Goal: Task Accomplishment & Management: Complete application form

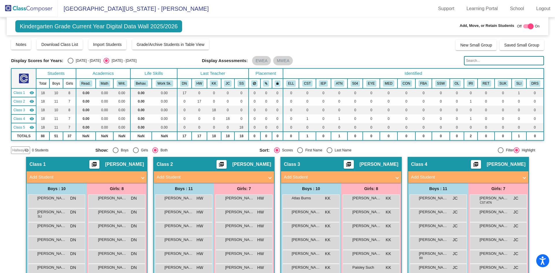
scroll to position [116, 0]
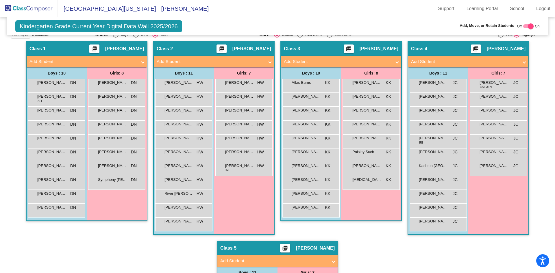
click at [29, 9] on img at bounding box center [29, 8] width 58 height 17
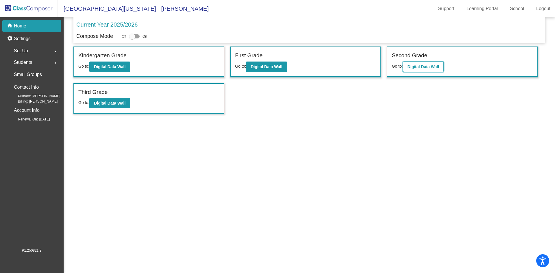
click at [421, 65] on b "Digital Data Wall" at bounding box center [424, 67] width 32 height 5
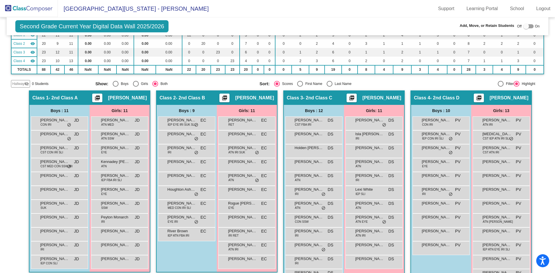
scroll to position [87, 0]
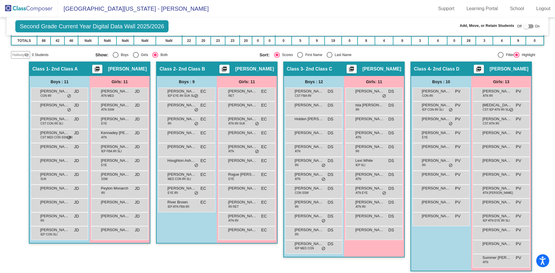
click at [524, 26] on div at bounding box center [527, 26] width 6 height 6
checkbox input "true"
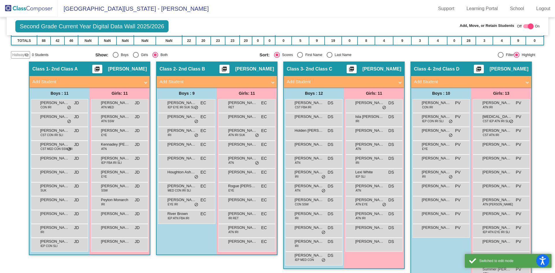
click at [272, 82] on span at bounding box center [273, 82] width 2 height 7
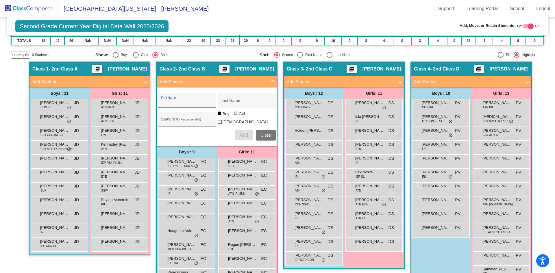
click at [181, 101] on input "First Name" at bounding box center [187, 103] width 52 height 5
type input "[PERSON_NAME]"
type input "3510163"
click at [234, 116] on div at bounding box center [236, 114] width 5 height 5
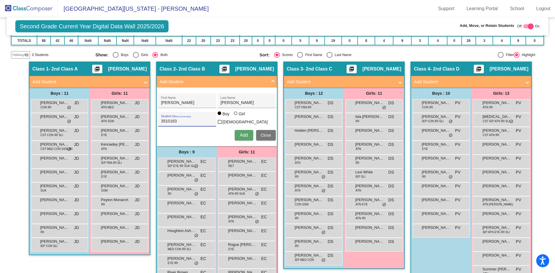
click at [236, 117] on input "Girl" at bounding box center [236, 116] width 0 height 0
radio input "true"
click at [242, 134] on span "Add" at bounding box center [244, 135] width 8 height 5
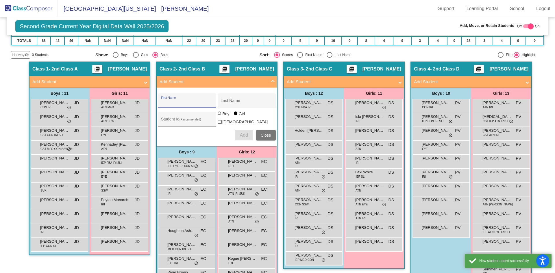
click at [195, 102] on input "First Name" at bounding box center [187, 103] width 52 height 5
click at [184, 101] on input "First Name" at bounding box center [187, 103] width 52 height 5
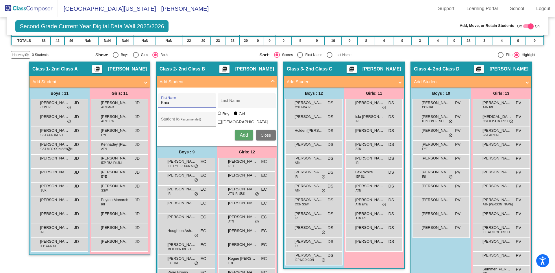
type input "Kaia"
type input "[PERSON_NAME]"
type input "3510130"
click at [242, 134] on span "Add" at bounding box center [244, 135] width 8 height 5
click at [273, 81] on span at bounding box center [273, 82] width 2 height 7
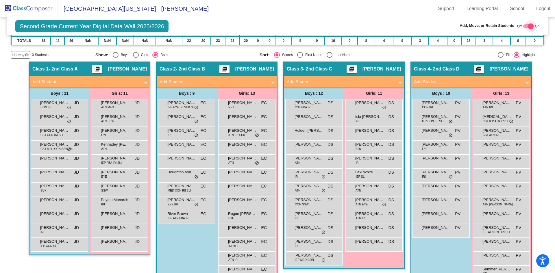
click at [528, 27] on div at bounding box center [531, 26] width 6 height 6
checkbox input "false"
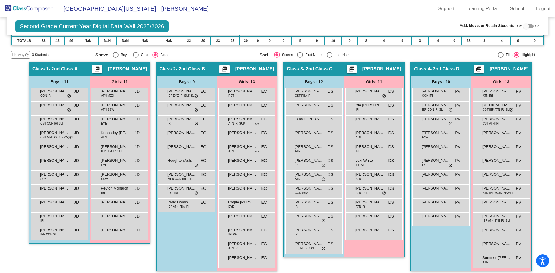
click at [16, 10] on img at bounding box center [29, 8] width 58 height 17
